Goal: Task Accomplishment & Management: Use online tool/utility

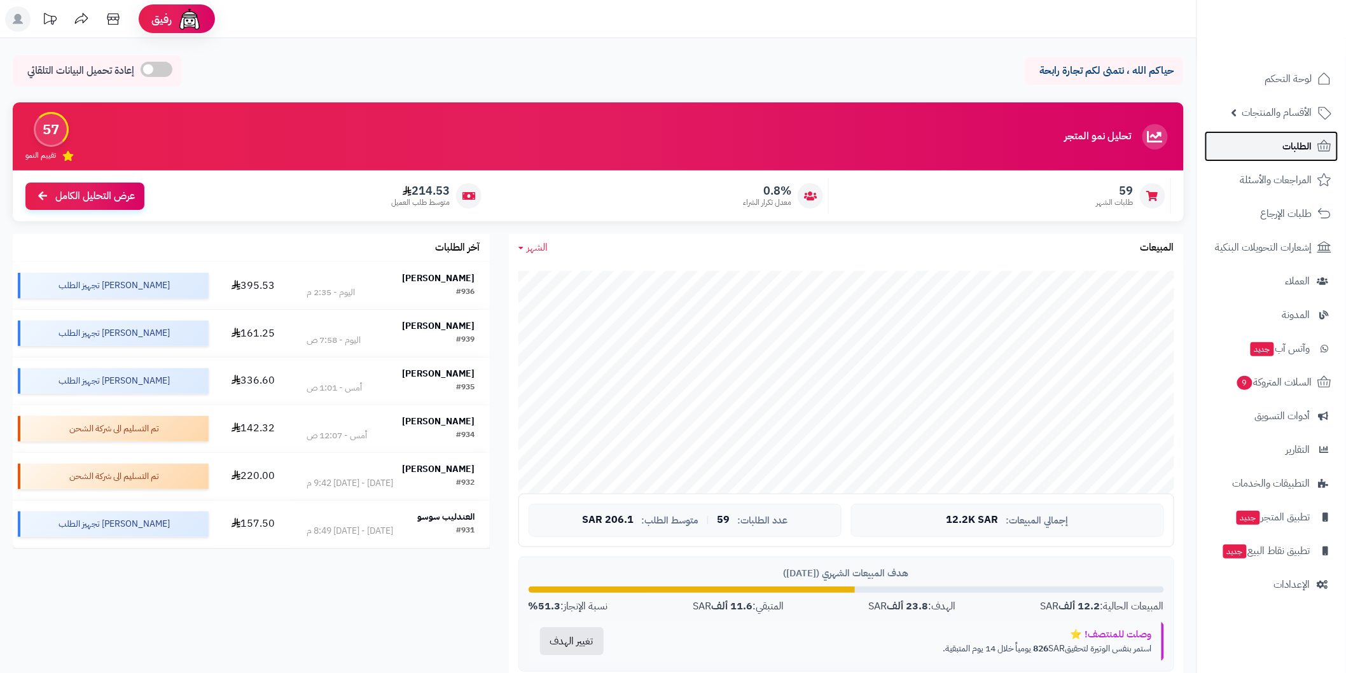
click at [1269, 146] on link "الطلبات" at bounding box center [1272, 146] width 134 height 31
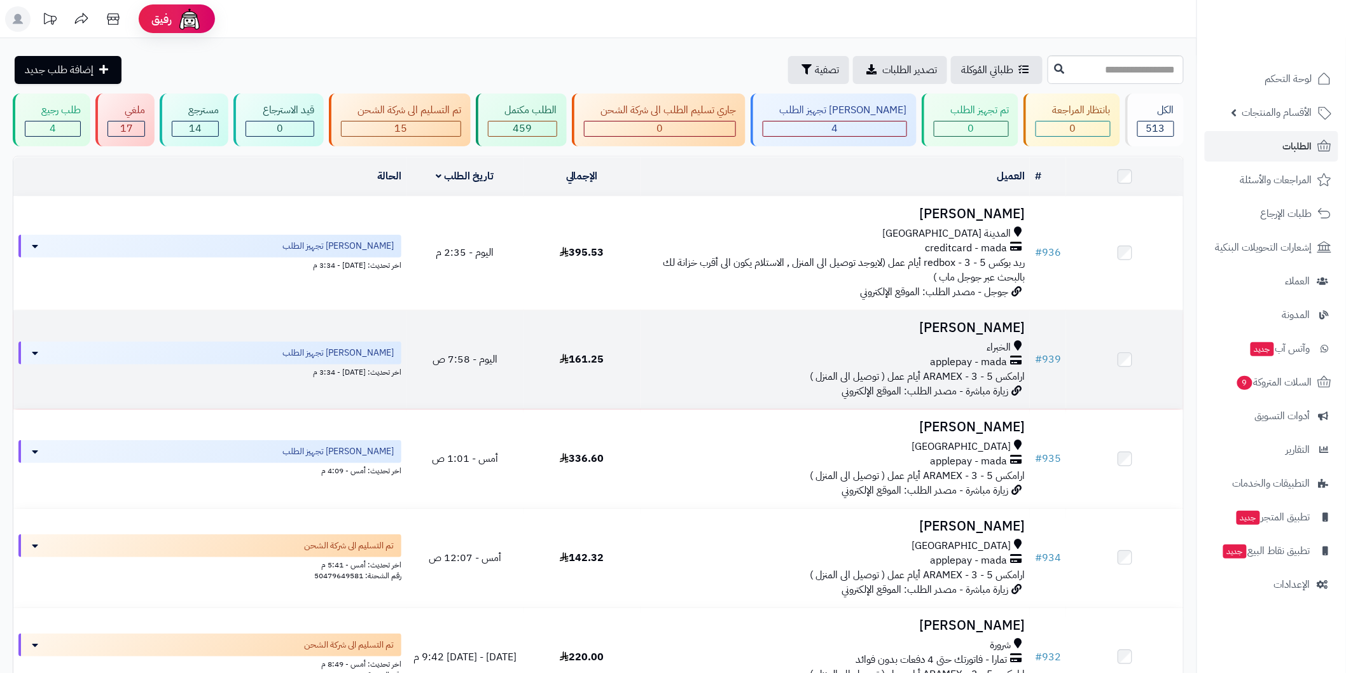
click at [1019, 355] on icon at bounding box center [1016, 362] width 11 height 15
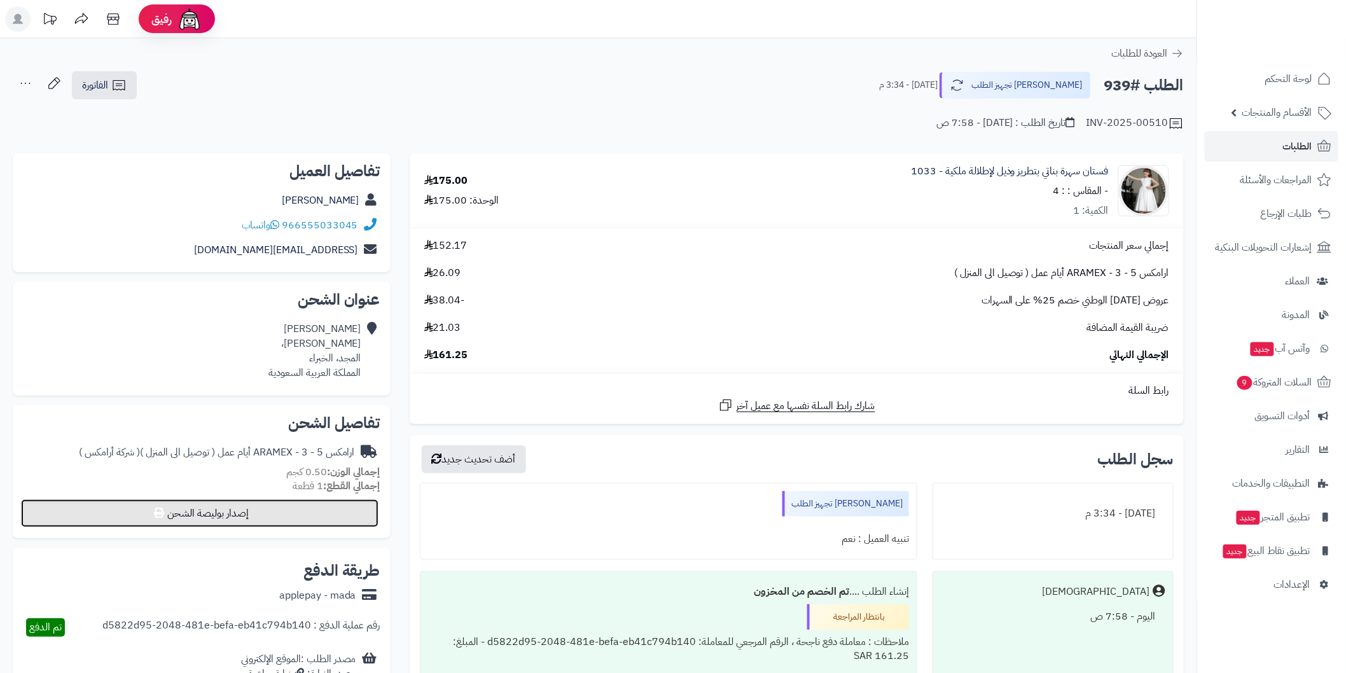
click at [357, 506] on button "إصدار بوليصة الشحن" at bounding box center [200, 514] width 358 height 28
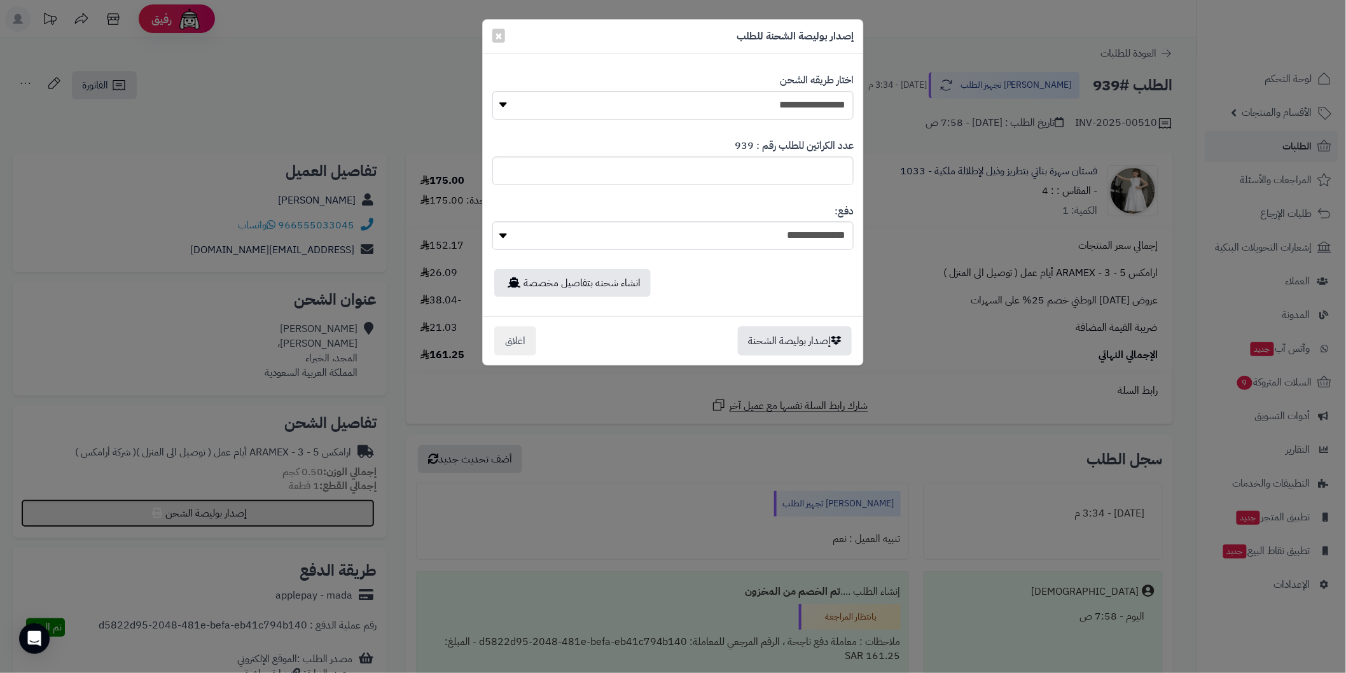
select select "******"
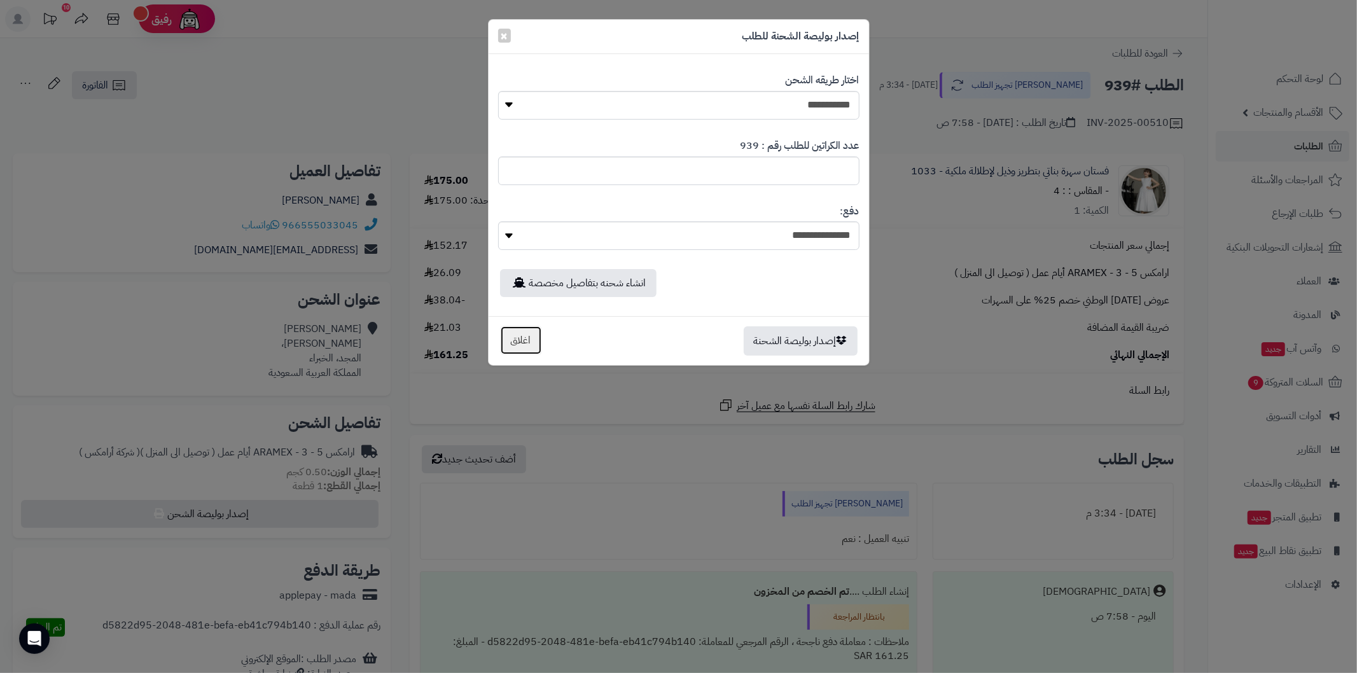
click at [524, 341] on button "اغلاق" at bounding box center [521, 340] width 42 height 29
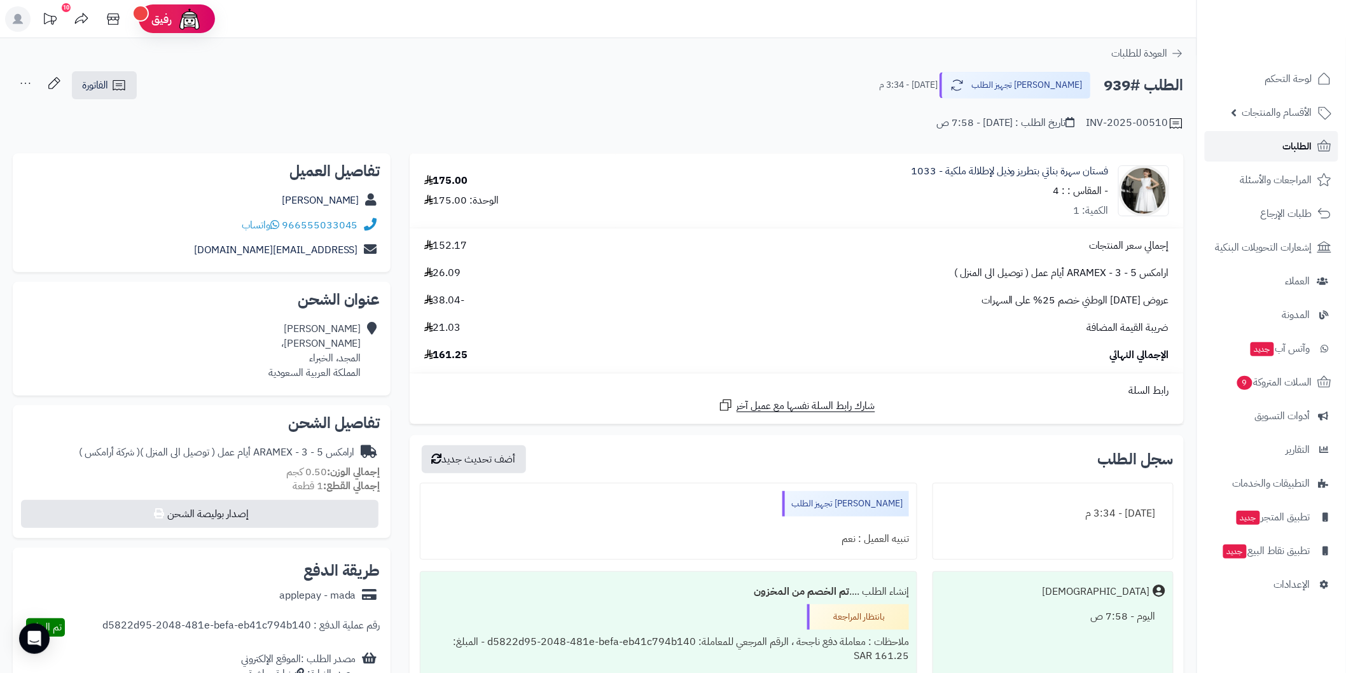
click at [1283, 137] on span "الطلبات" at bounding box center [1297, 146] width 29 height 18
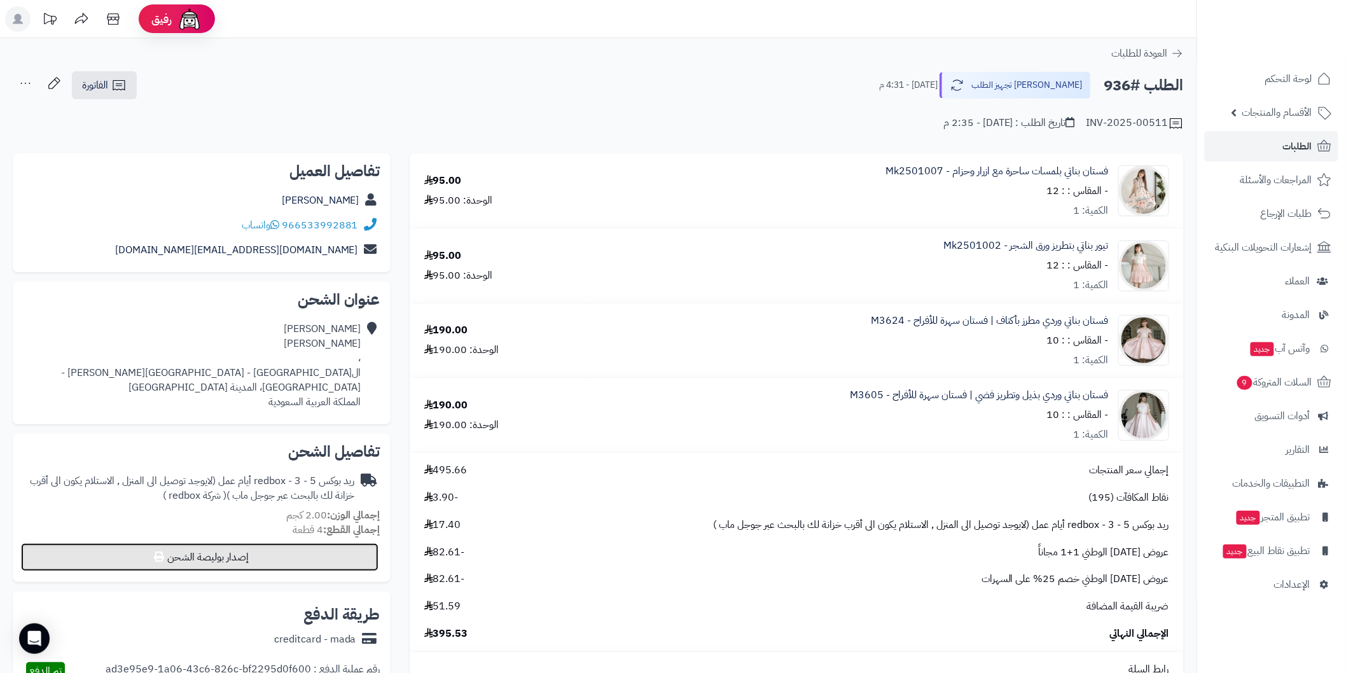
click at [347, 543] on button "إصدار بوليصة الشحن" at bounding box center [200, 557] width 358 height 28
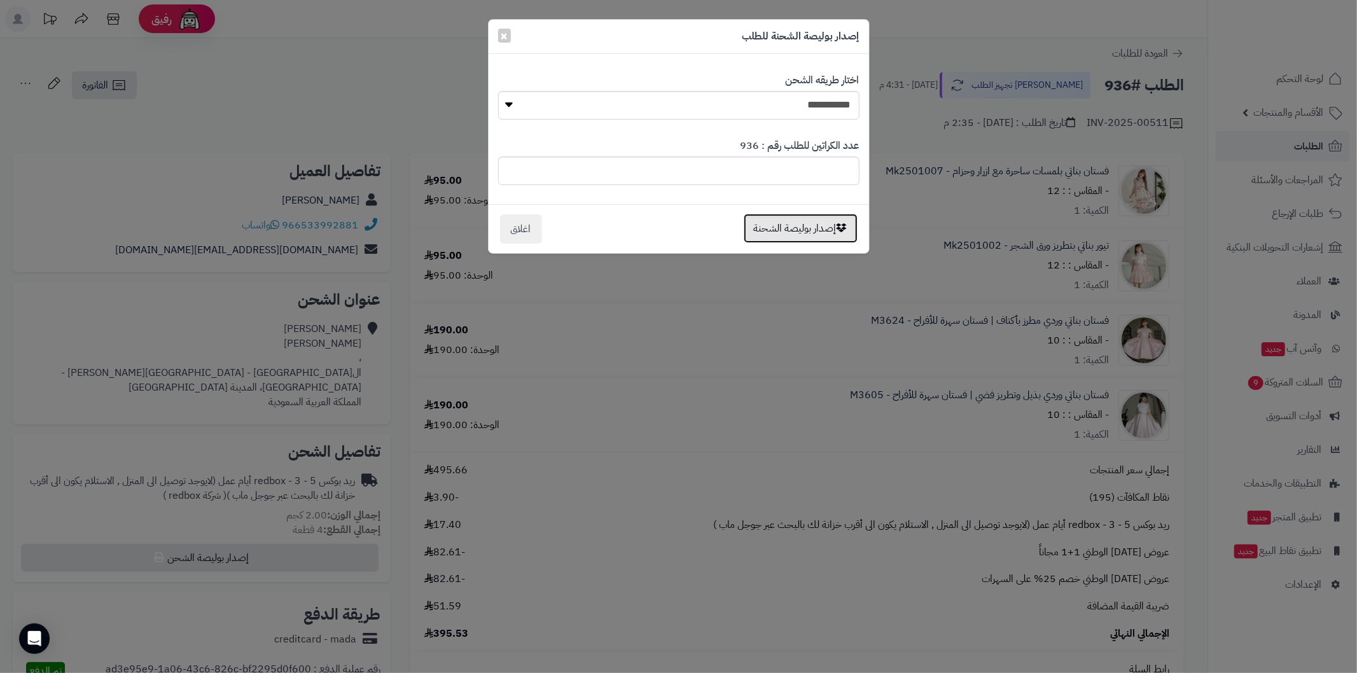
click at [818, 231] on button "إصدار بوليصة الشحنة" at bounding box center [801, 228] width 114 height 29
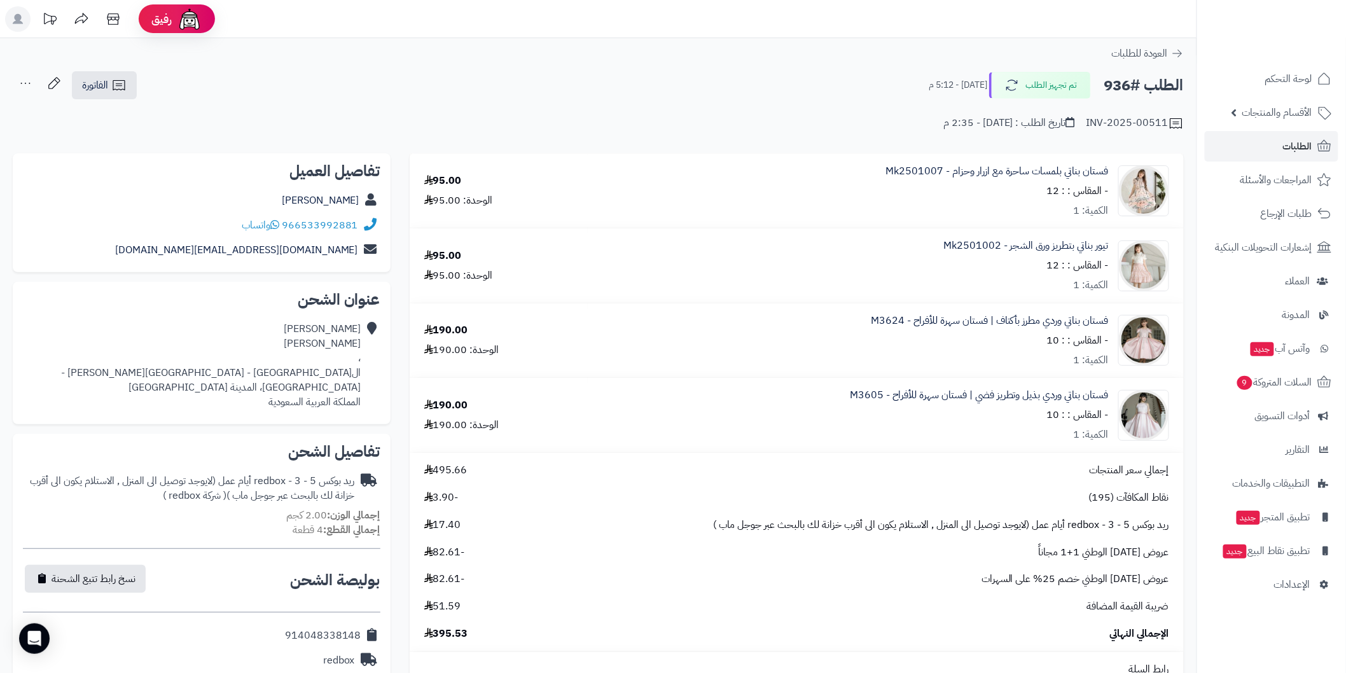
scroll to position [188, 0]
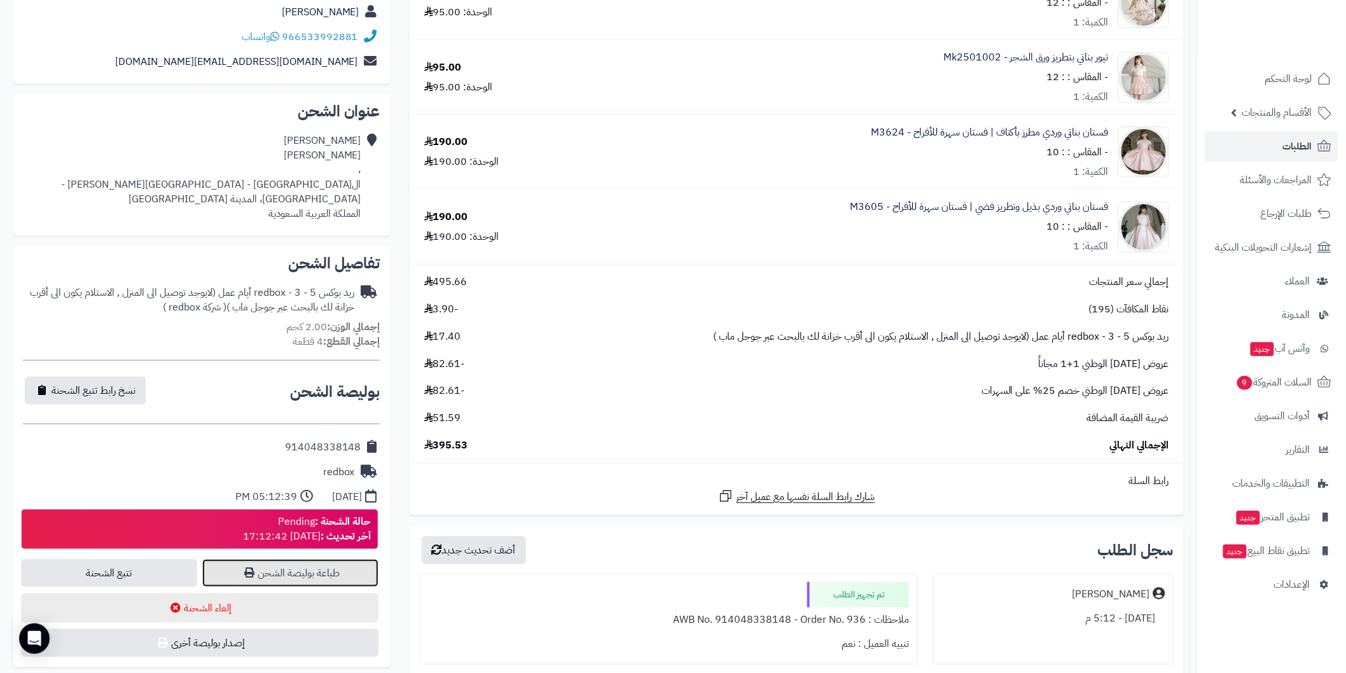
click at [290, 559] on link "طباعة بوليصة الشحن" at bounding box center [290, 573] width 176 height 28
click at [1275, 147] on link "الطلبات" at bounding box center [1272, 146] width 134 height 31
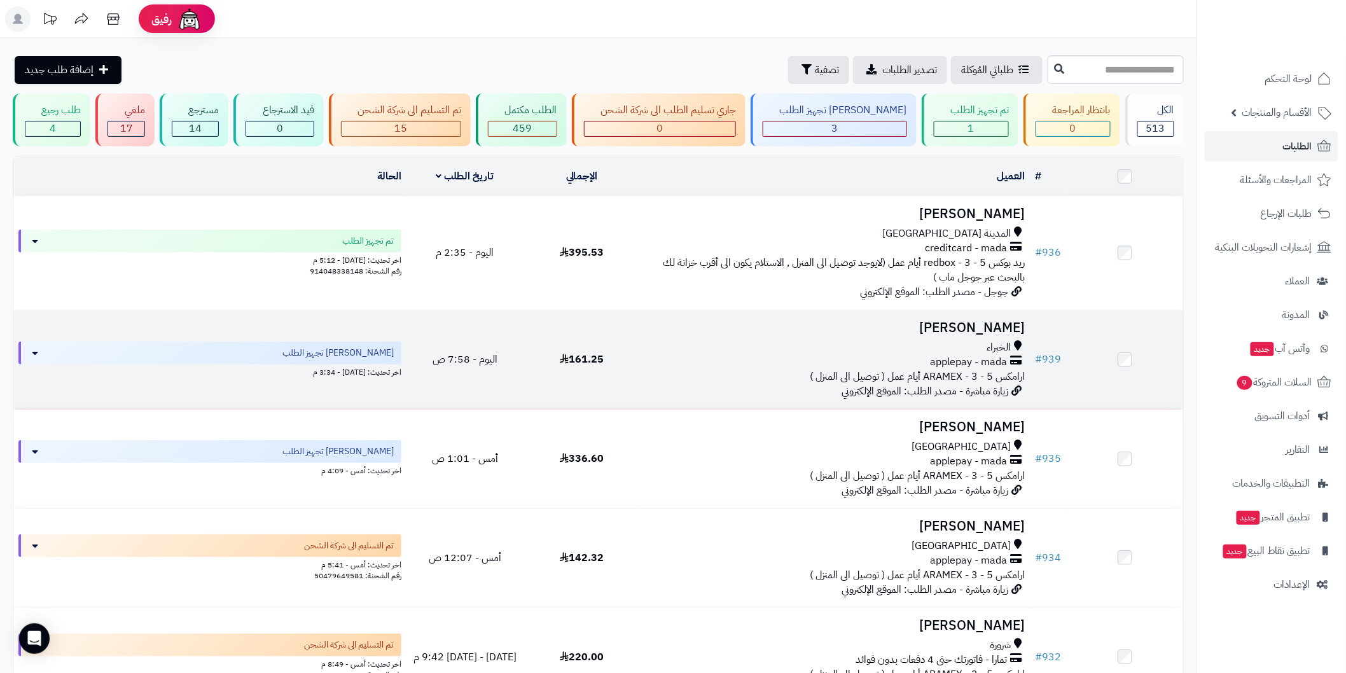
click at [963, 340] on div "الخبراء" at bounding box center [835, 347] width 379 height 15
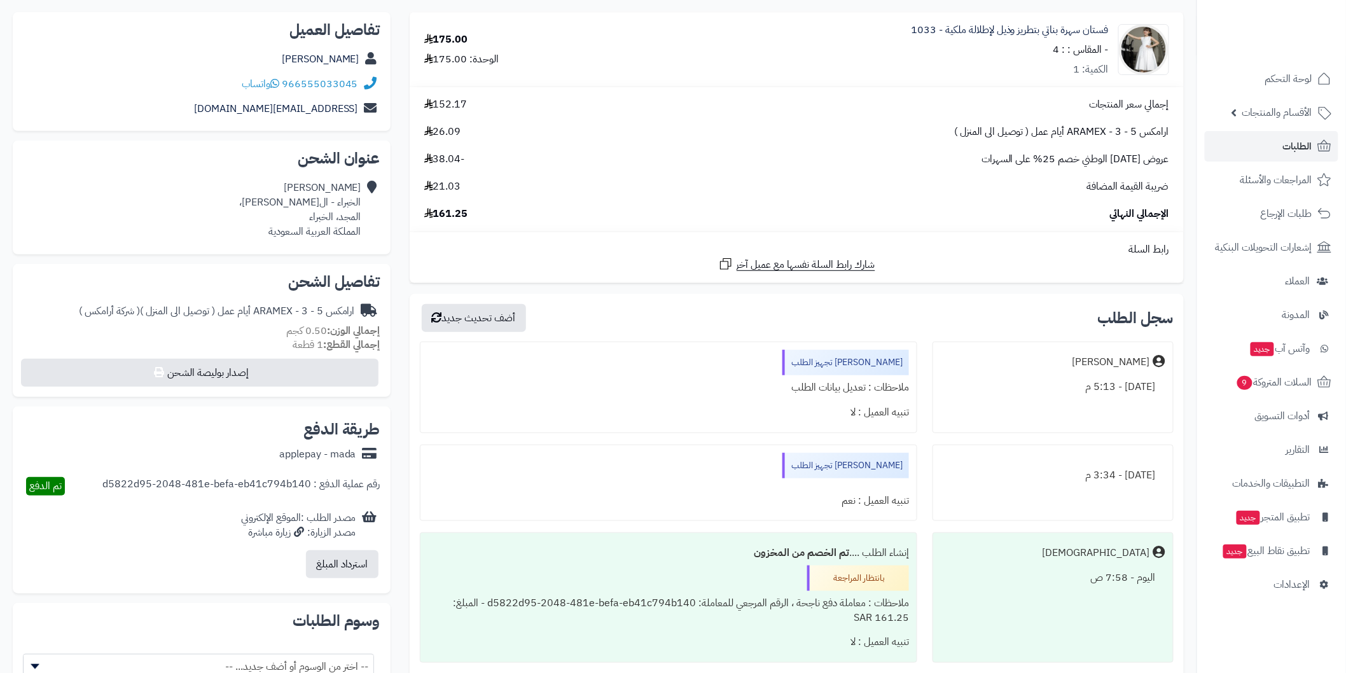
scroll to position [188, 0]
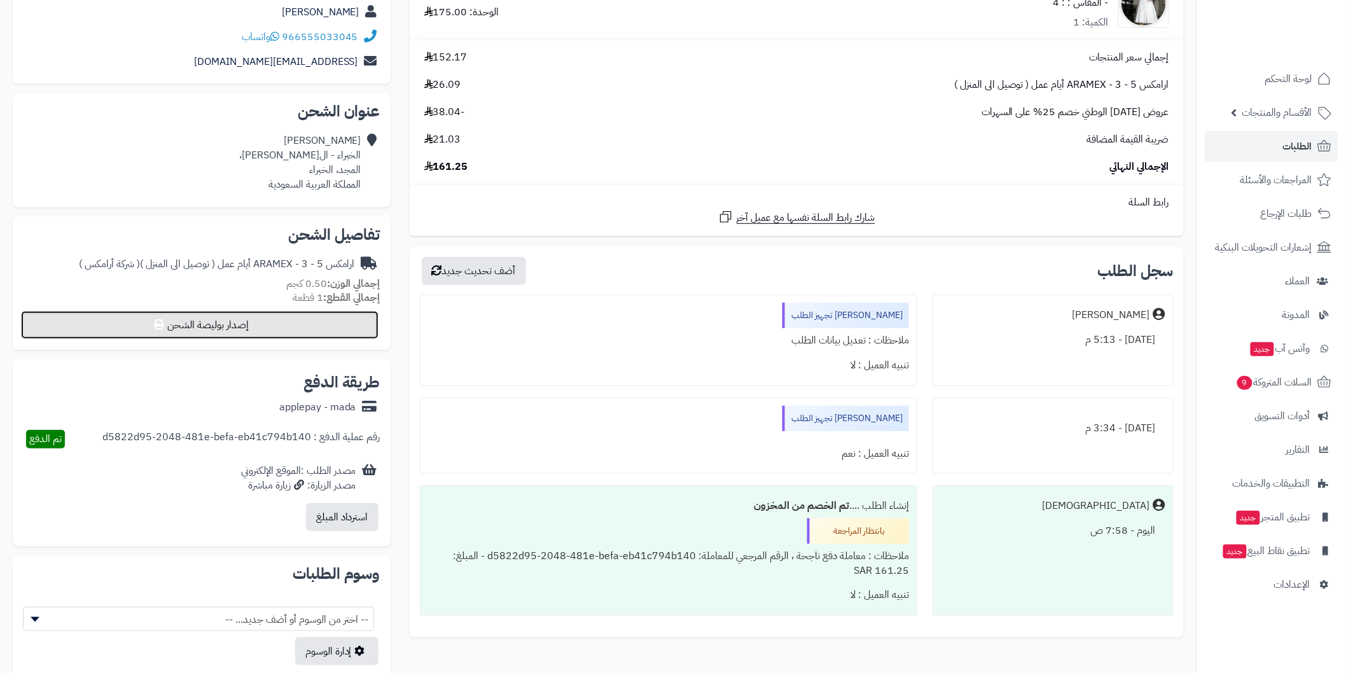
click at [339, 326] on button "إصدار بوليصة الشحن" at bounding box center [200, 325] width 358 height 28
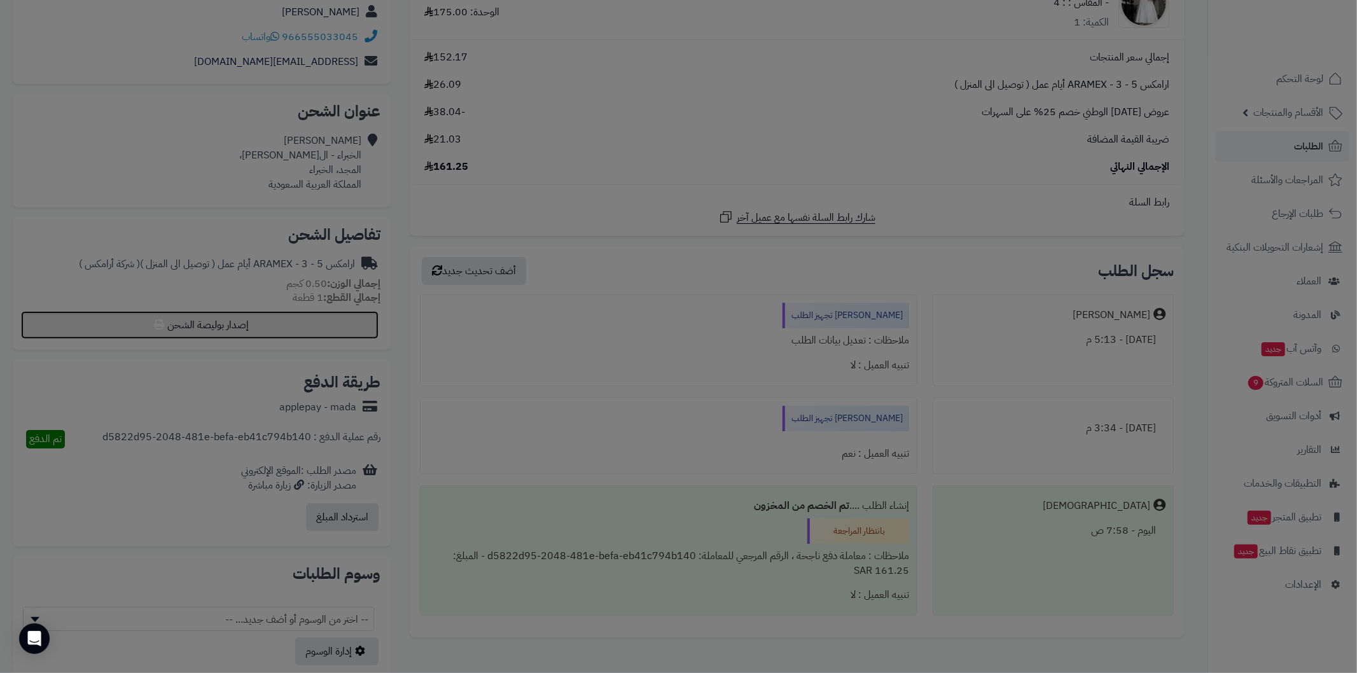
select select "******"
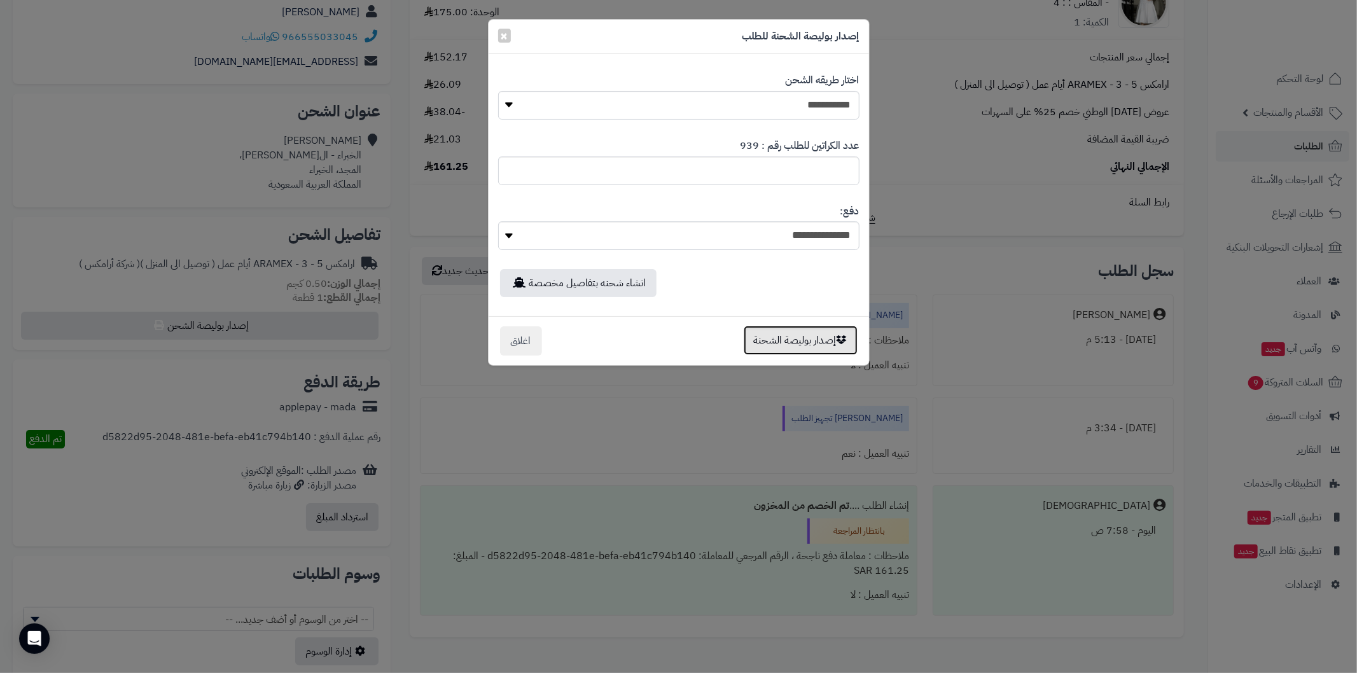
click at [836, 344] on button "إصدار بوليصة الشحنة" at bounding box center [801, 340] width 114 height 29
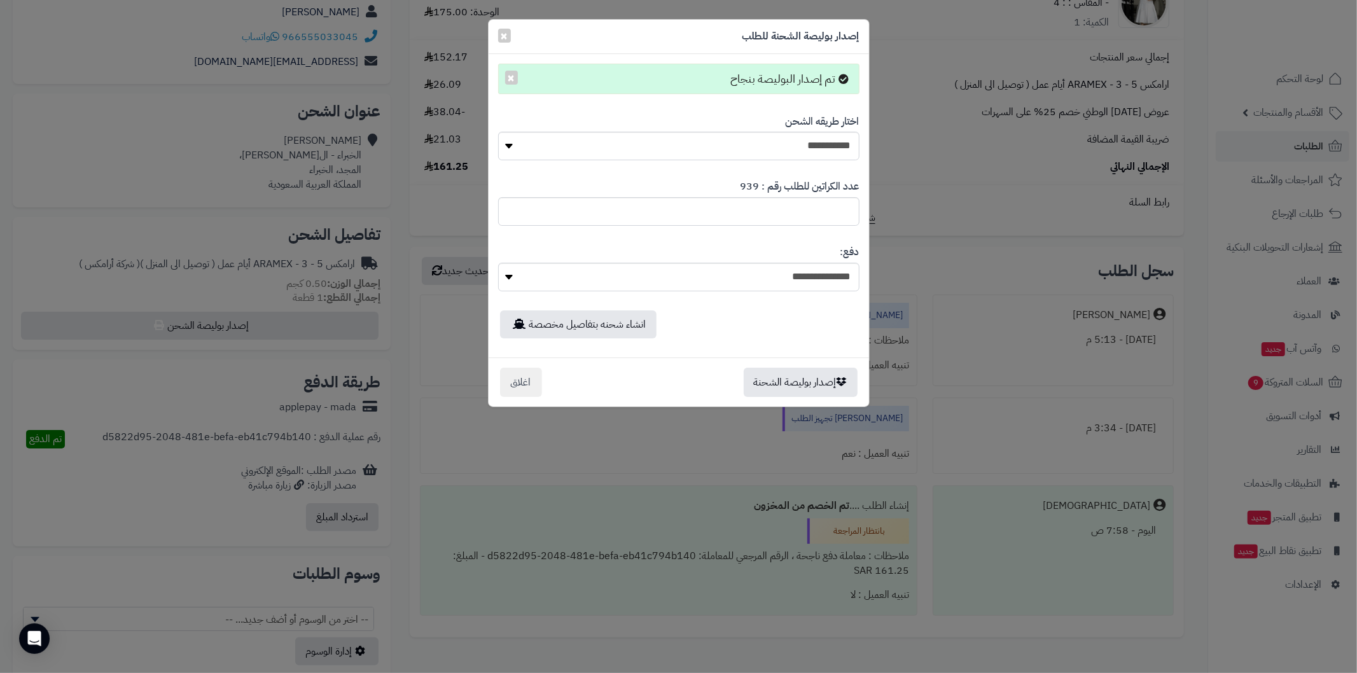
click at [955, 211] on div "**********" at bounding box center [678, 336] width 1357 height 673
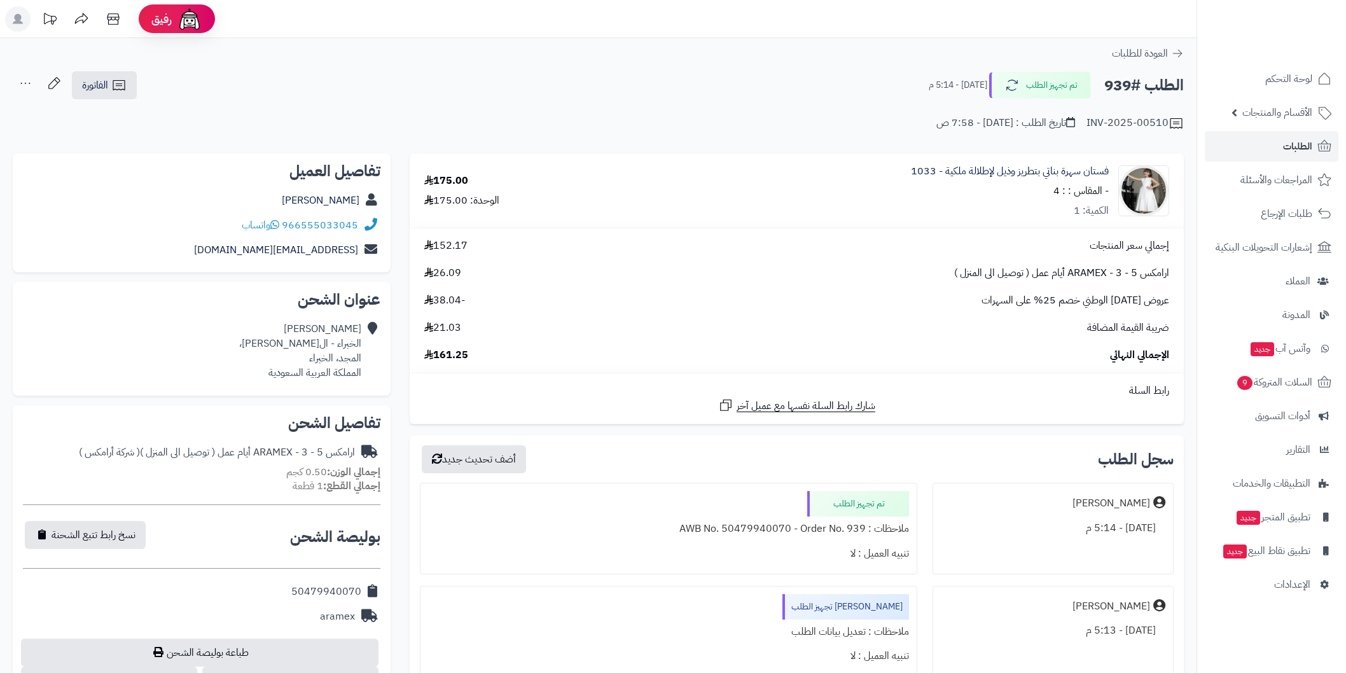
scroll to position [188, 0]
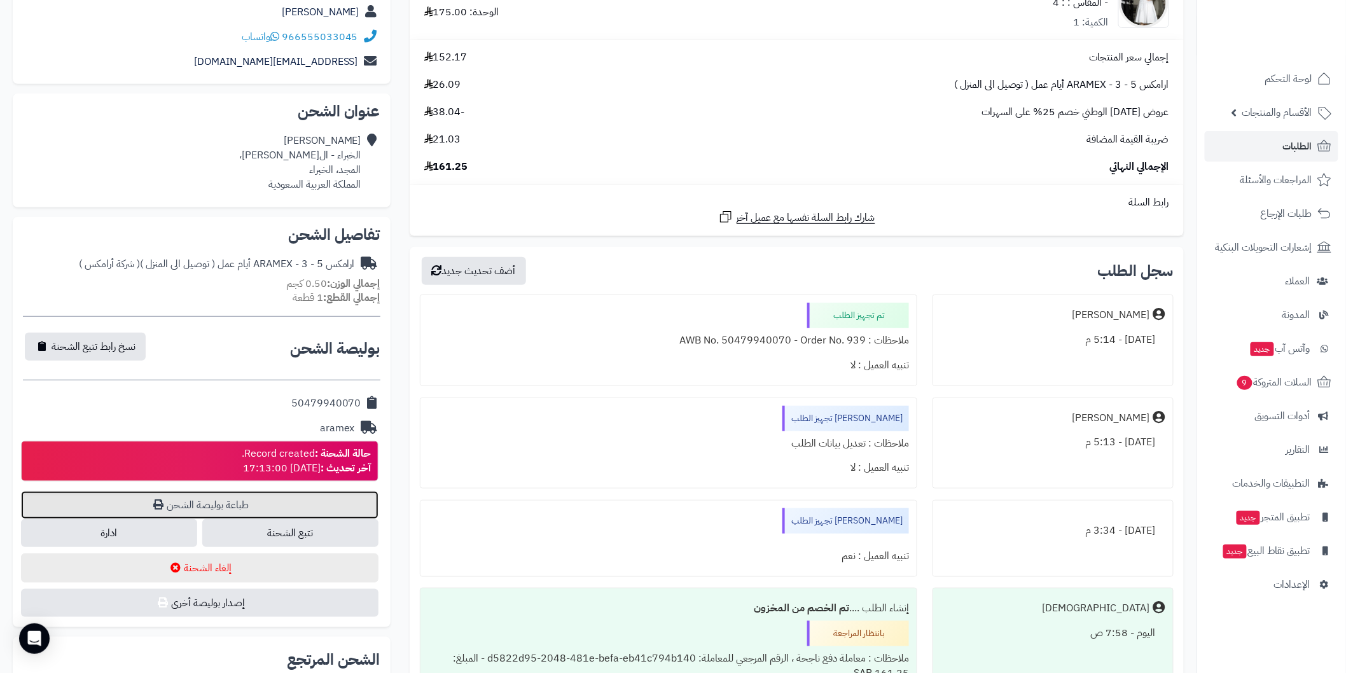
click at [228, 500] on link "طباعة بوليصة الشحن" at bounding box center [200, 505] width 358 height 28
